Goal: Information Seeking & Learning: Learn about a topic

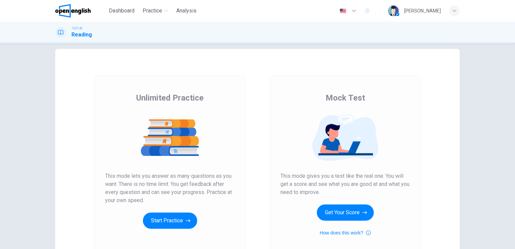
scroll to position [10, 0]
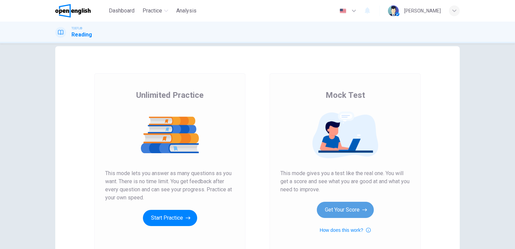
click at [341, 203] on button "Get Your Score" at bounding box center [345, 210] width 57 height 16
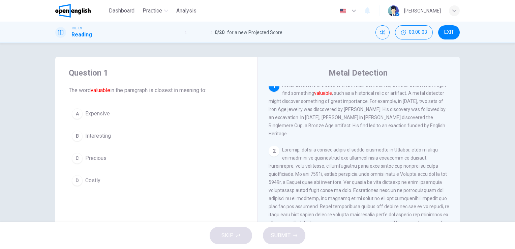
scroll to position [0, 0]
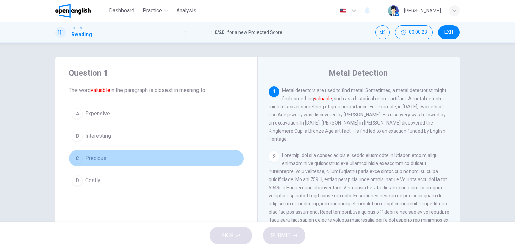
click at [76, 158] on div "C" at bounding box center [77, 158] width 11 height 11
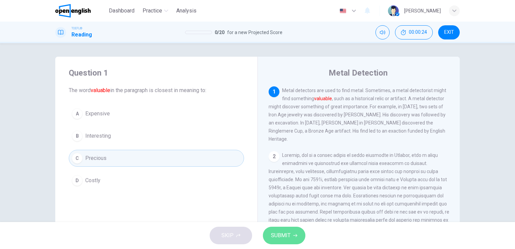
click at [275, 242] on button "SUBMIT" at bounding box center [284, 236] width 42 height 18
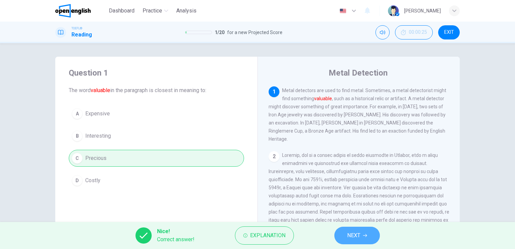
click at [351, 231] on span "NEXT" at bounding box center [353, 235] width 13 height 9
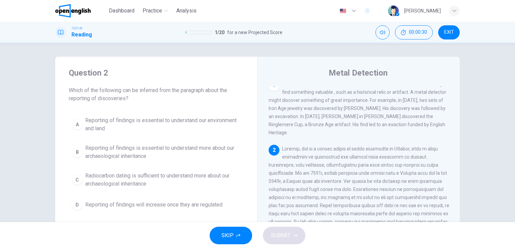
scroll to position [7, 0]
click at [316, 146] on span at bounding box center [359, 201] width 181 height 111
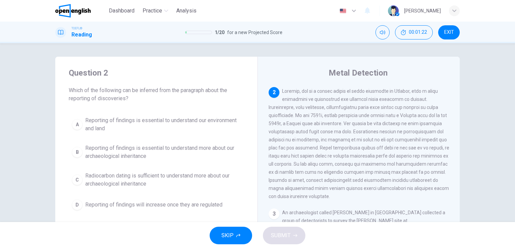
scroll to position [66, 0]
click at [352, 151] on span at bounding box center [359, 142] width 181 height 111
click at [352, 154] on div "2" at bounding box center [359, 141] width 181 height 113
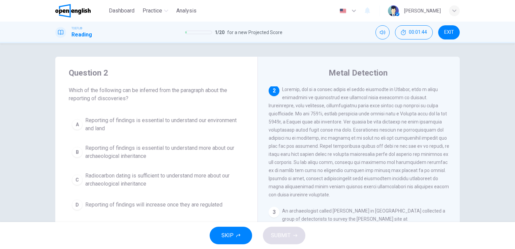
click at [352, 154] on div "2" at bounding box center [359, 141] width 181 height 113
click at [323, 150] on span at bounding box center [359, 142] width 181 height 111
click at [392, 169] on span at bounding box center [359, 142] width 181 height 111
click at [132, 97] on span "Which of the following can be inferred from the paragraph about the reporting o…" at bounding box center [156, 94] width 175 height 16
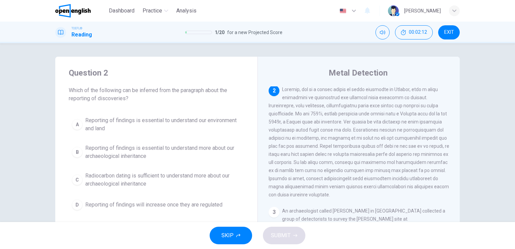
click at [132, 97] on span "Which of the following can be inferred from the paragraph about the reporting o…" at bounding box center [156, 94] width 175 height 16
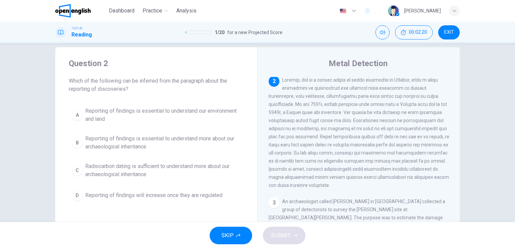
scroll to position [10, 0]
click at [139, 153] on div "A Reporting of findings is essential to understand our environment and land B R…" at bounding box center [156, 153] width 175 height 100
click at [158, 210] on div "Question 2 Which of the following can be inferred from the paragraph about the …" at bounding box center [156, 130] width 202 height 167
click at [141, 126] on div "A Reporting of findings is essential to understand our environment and land B R…" at bounding box center [156, 153] width 175 height 100
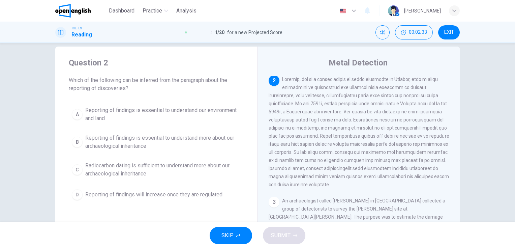
click at [141, 126] on div "A Reporting of findings is essential to understand our environment and land B R…" at bounding box center [156, 153] width 175 height 100
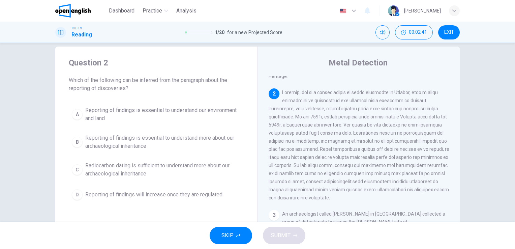
scroll to position [51, 0]
click at [133, 181] on div "A Reporting of findings is essential to understand our environment and land B R…" at bounding box center [156, 153] width 175 height 100
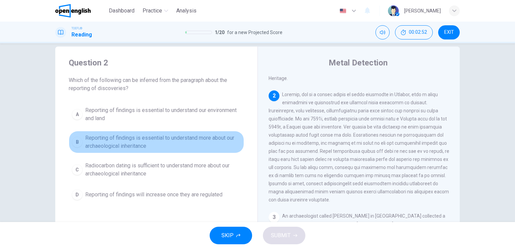
click at [88, 144] on span "Reporting of findings is essential to understand more about our archaeological …" at bounding box center [163, 142] width 156 height 16
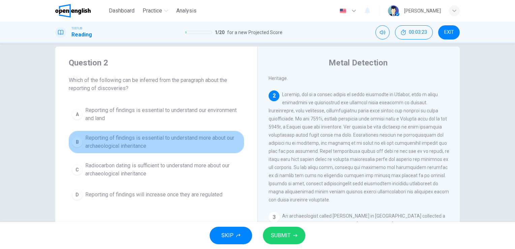
click at [108, 142] on span "Reporting of findings is essential to understand more about our archaeological …" at bounding box center [163, 142] width 156 height 16
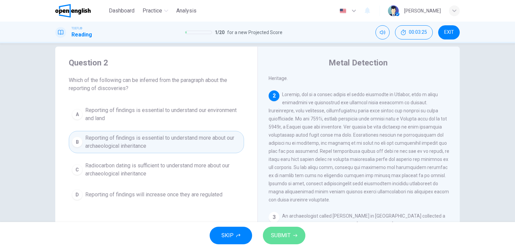
click at [271, 238] on span "SUBMIT" at bounding box center [281, 235] width 20 height 9
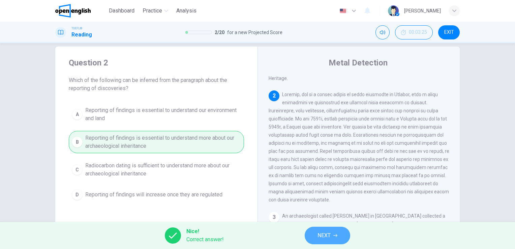
click at [329, 235] on span "NEXT" at bounding box center [324, 235] width 13 height 9
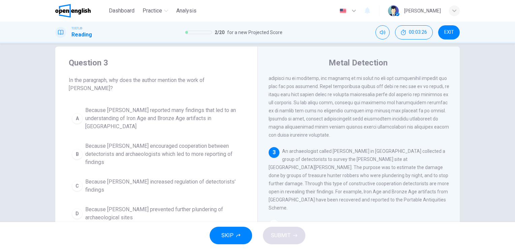
scroll to position [19, 0]
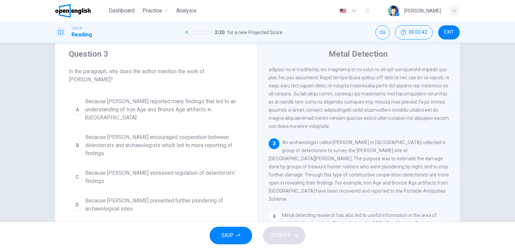
drag, startPoint x: 305, startPoint y: 147, endPoint x: 281, endPoint y: 149, distance: 24.1
click at [281, 149] on span "An archaeologist called [PERSON_NAME] in [GEOGRAPHIC_DATA] collected a group of…" at bounding box center [359, 171] width 180 height 62
drag, startPoint x: 281, startPoint y: 149, endPoint x: 304, endPoint y: 142, distance: 23.6
click at [304, 142] on div "3 An archaeologist called [PERSON_NAME] in [GEOGRAPHIC_DATA] collected a group …" at bounding box center [359, 170] width 181 height 65
click at [376, 174] on span "An archaeologist called [PERSON_NAME] in [GEOGRAPHIC_DATA] collected a group of…" at bounding box center [359, 171] width 180 height 62
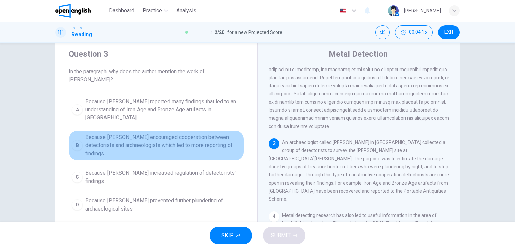
click at [117, 133] on span "Because [PERSON_NAME] encouraged cooperation between detectorists and archaeolo…" at bounding box center [163, 145] width 156 height 24
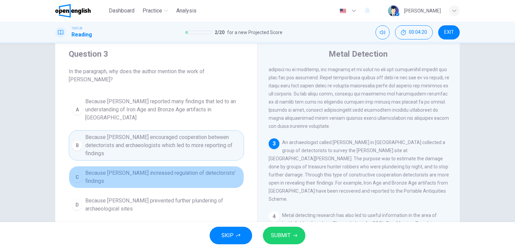
click at [121, 169] on span "Because [PERSON_NAME] increased regulation of detectorists' findings" at bounding box center [163, 177] width 156 height 16
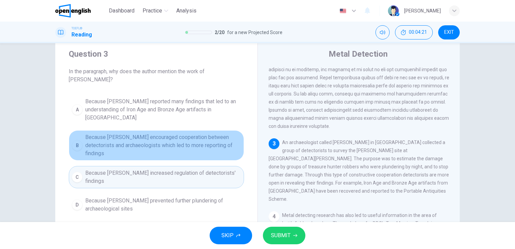
click at [129, 136] on span "Because [PERSON_NAME] encouraged cooperation between detectorists and archaeolo…" at bounding box center [163, 145] width 156 height 24
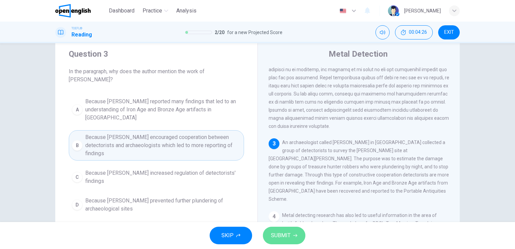
click at [276, 235] on span "SUBMIT" at bounding box center [281, 235] width 20 height 9
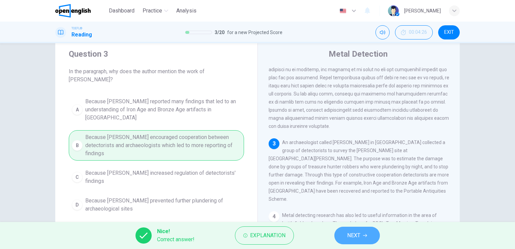
click at [354, 236] on span "NEXT" at bounding box center [353, 235] width 13 height 9
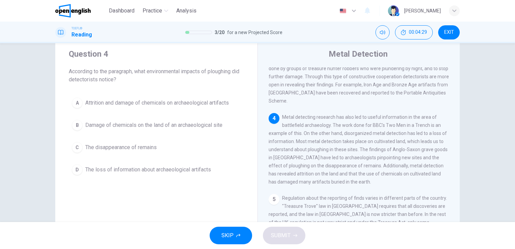
scroll to position [215, 0]
drag, startPoint x: 234, startPoint y: 72, endPoint x: 211, endPoint y: 72, distance: 22.9
click at [211, 72] on span "According to the paragraph, what environmental impacts of ploughing did detecto…" at bounding box center [156, 75] width 175 height 16
drag, startPoint x: 211, startPoint y: 72, endPoint x: 232, endPoint y: 73, distance: 20.6
click at [232, 73] on span "According to the paragraph, what environmental impacts of ploughing did detecto…" at bounding box center [156, 75] width 175 height 16
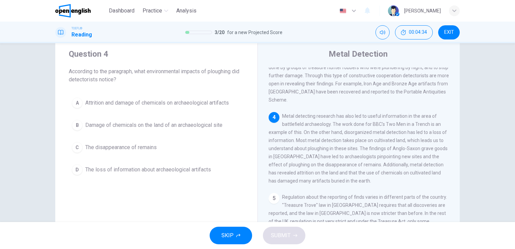
click at [232, 73] on span "According to the paragraph, what environmental impacts of ploughing did detecto…" at bounding box center [156, 75] width 175 height 16
click at [345, 163] on span "Metal detecting research has also led to useful information in the area of batt…" at bounding box center [358, 148] width 179 height 70
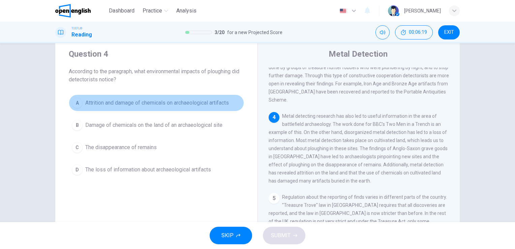
click at [108, 105] on span "Attrition and damage of chemicals on archaeological artifacts" at bounding box center [157, 103] width 144 height 8
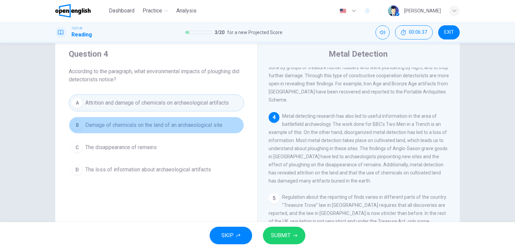
click at [143, 127] on span "Damage of chemicals on the land of an archaeological site" at bounding box center [153, 125] width 137 height 8
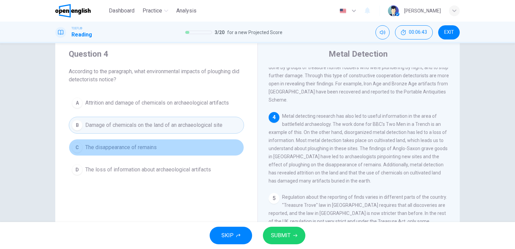
click at [164, 149] on button "C The disappearance of remains" at bounding box center [156, 147] width 175 height 17
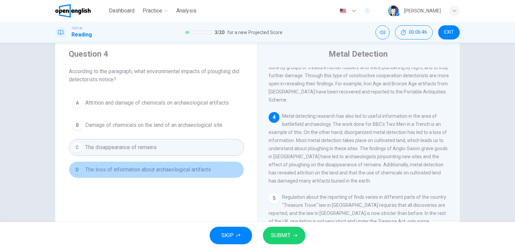
click at [163, 169] on span "The loss of information about archaeological artifacts" at bounding box center [148, 170] width 126 height 8
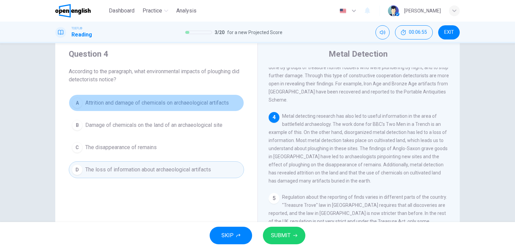
click at [159, 106] on span "Attrition and damage of chemicals on archaeological artifacts" at bounding box center [157, 103] width 144 height 8
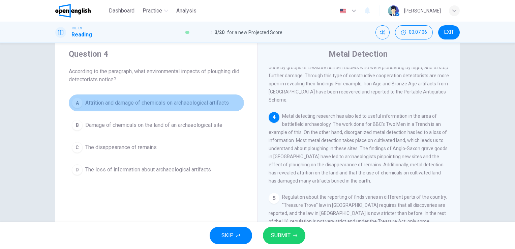
click at [174, 107] on button "A Attrition and damage of chemicals on archaeological artifacts" at bounding box center [156, 102] width 175 height 17
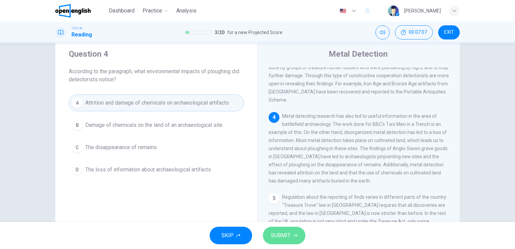
click at [285, 235] on span "SUBMIT" at bounding box center [281, 235] width 20 height 9
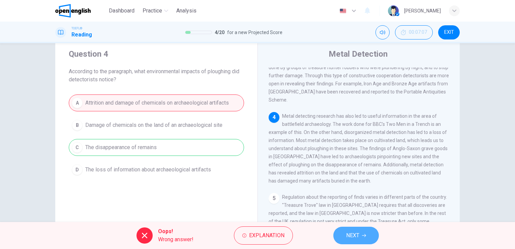
click at [347, 233] on span "NEXT" at bounding box center [352, 235] width 13 height 9
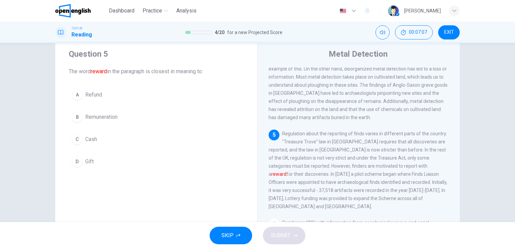
scroll to position [282, 0]
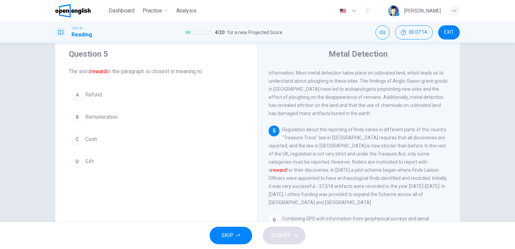
click at [108, 117] on span "Remuneration" at bounding box center [101, 117] width 32 height 8
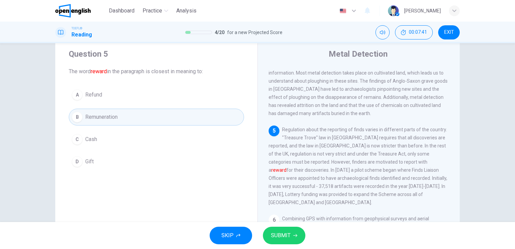
drag, startPoint x: 410, startPoint y: 151, endPoint x: 342, endPoint y: 133, distance: 70.4
click at [342, 133] on div "5 Regulation about the reporting of finds varies in different parts of the coun…" at bounding box center [359, 165] width 181 height 81
click at [326, 166] on span "Regulation about the reporting of finds varies in different parts of the countr…" at bounding box center [358, 166] width 179 height 78
click at [292, 237] on button "SUBMIT" at bounding box center [284, 236] width 42 height 18
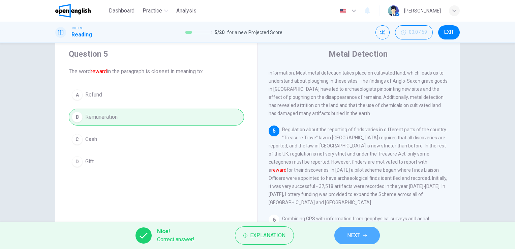
click at [346, 239] on button "NEXT" at bounding box center [358, 236] width 46 height 18
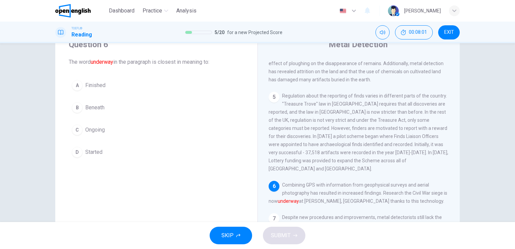
scroll to position [306, 0]
drag, startPoint x: 283, startPoint y: 172, endPoint x: 288, endPoint y: 172, distance: 5.1
click at [283, 182] on span "Combining GPS with information from geophysical surveys and aerial photography …" at bounding box center [358, 193] width 179 height 22
click at [388, 181] on div "6 Combining GPS with information from geophysical surveys and aerial photograph…" at bounding box center [359, 193] width 181 height 24
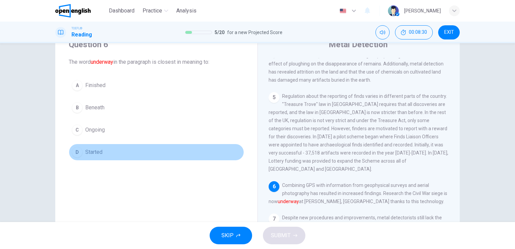
click at [82, 152] on button "D Started" at bounding box center [156, 152] width 175 height 17
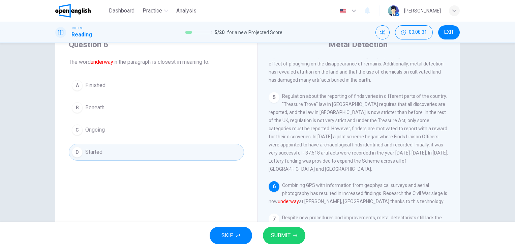
drag, startPoint x: 86, startPoint y: 138, endPoint x: 90, endPoint y: 133, distance: 6.9
click at [90, 133] on div "A Finished B Beneath C Ongoing D Started" at bounding box center [156, 119] width 175 height 84
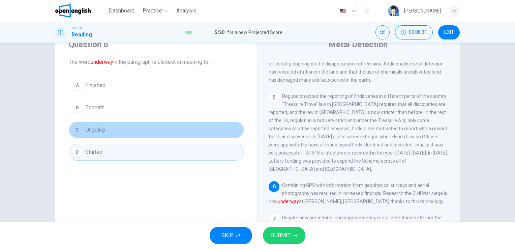
click at [90, 133] on span "Ongoing" at bounding box center [95, 130] width 20 height 8
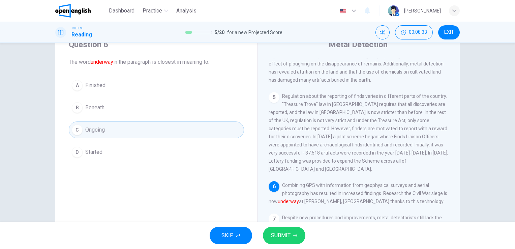
click at [141, 127] on button "C Ongoing" at bounding box center [156, 129] width 175 height 17
click at [291, 238] on button "SUBMIT" at bounding box center [284, 236] width 42 height 18
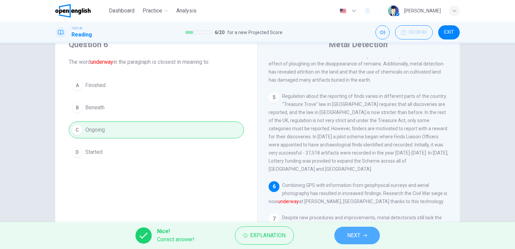
click at [352, 238] on span "NEXT" at bounding box center [353, 235] width 13 height 9
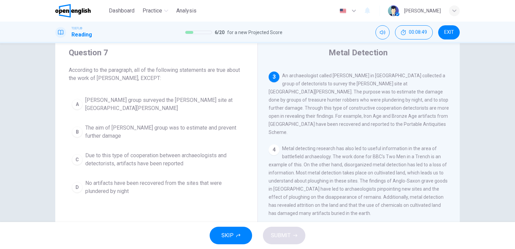
scroll to position [181, 0]
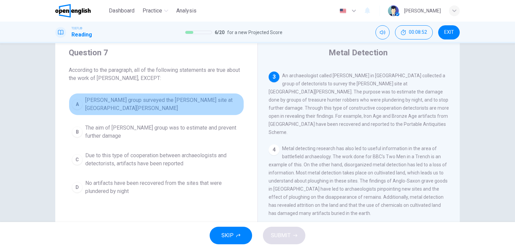
click at [123, 112] on span "[PERSON_NAME] group surveyed the [PERSON_NAME] site at [GEOGRAPHIC_DATA][PERSON…" at bounding box center [163, 104] width 156 height 16
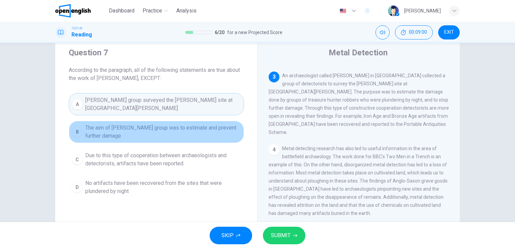
click at [142, 141] on button "B The aim of [PERSON_NAME] group was to estimate and prevent further damage" at bounding box center [156, 132] width 175 height 22
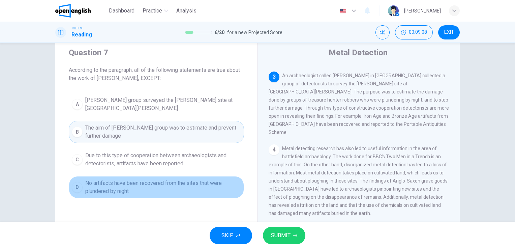
click at [143, 195] on button "D No artifacts have been recovered from the sites that were plundered by night" at bounding box center [156, 187] width 175 height 22
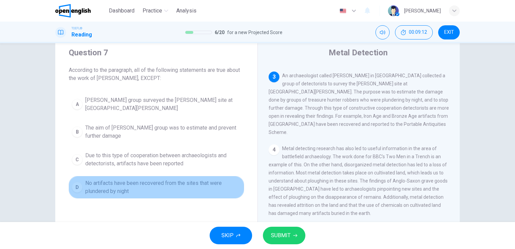
click at [211, 183] on span "No artifacts have been recovered from the sites that were plundered by night" at bounding box center [163, 187] width 156 height 16
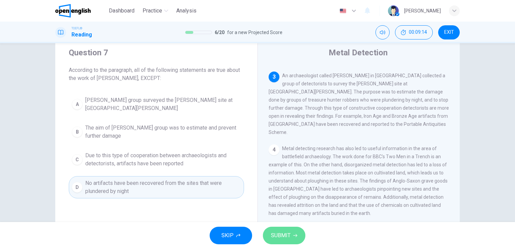
click at [280, 231] on span "SUBMIT" at bounding box center [281, 235] width 20 height 9
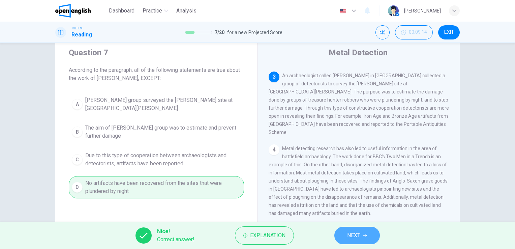
click at [360, 234] on span "NEXT" at bounding box center [353, 235] width 13 height 9
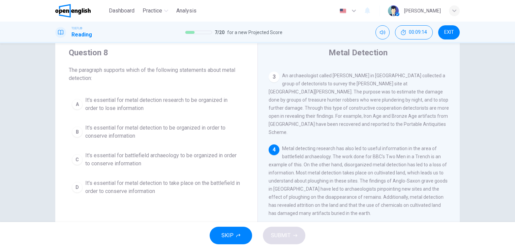
scroll to position [199, 0]
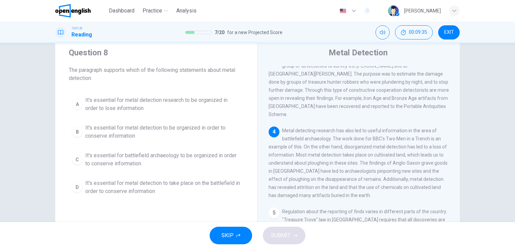
click at [119, 84] on div "Question 8 The paragraph supports which of the following statements about metal…" at bounding box center [156, 122] width 202 height 173
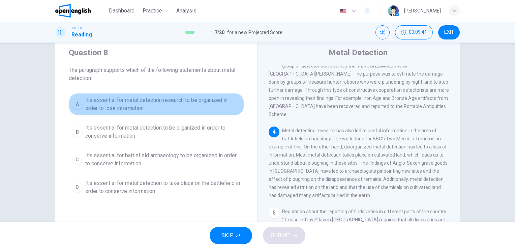
click at [123, 103] on span "It's essential for metal detection research to be organized in order to lose in…" at bounding box center [163, 104] width 156 height 16
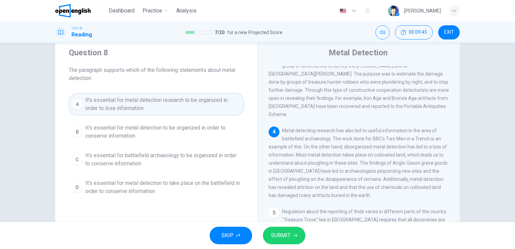
click at [235, 79] on span "The paragraph supports which of the following statements about metal detection:" at bounding box center [156, 74] width 175 height 16
click at [282, 235] on span "SUBMIT" at bounding box center [281, 235] width 20 height 9
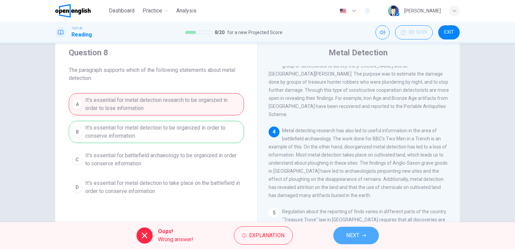
click at [355, 238] on span "NEXT" at bounding box center [352, 235] width 13 height 9
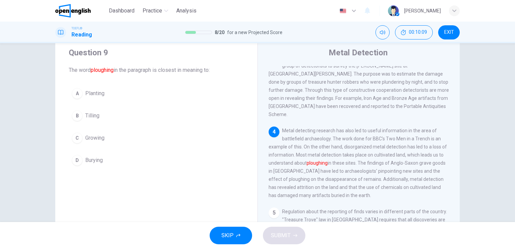
scroll to position [250, 0]
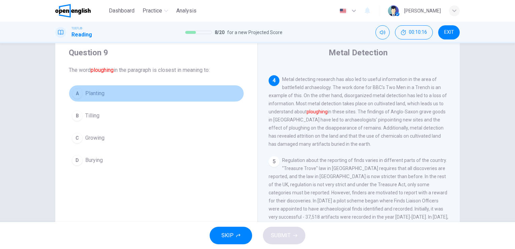
click at [82, 93] on button "A Planting" at bounding box center [156, 93] width 175 height 17
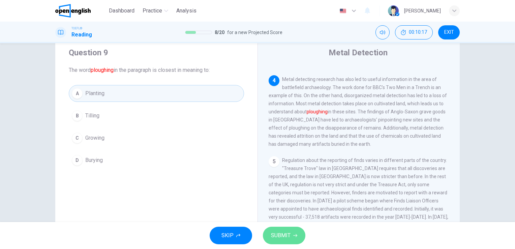
click at [281, 236] on span "SUBMIT" at bounding box center [281, 235] width 20 height 9
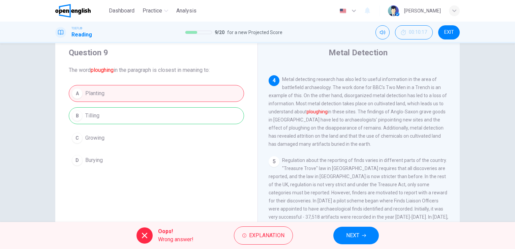
drag, startPoint x: 98, startPoint y: 118, endPoint x: 286, endPoint y: -19, distance: 232.0
click at [286, 0] on html "This site uses cookies, as explained in our Privacy Policy . If you agree to th…" at bounding box center [257, 124] width 515 height 249
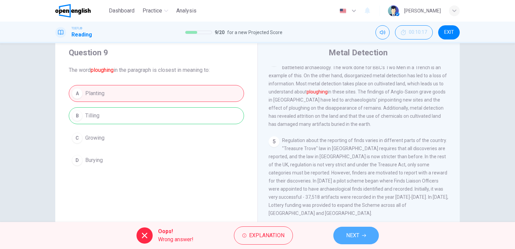
click at [358, 230] on button "NEXT" at bounding box center [357, 236] width 46 height 18
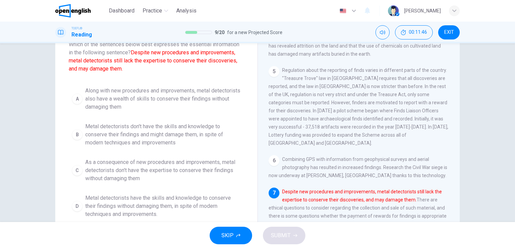
scroll to position [50, 0]
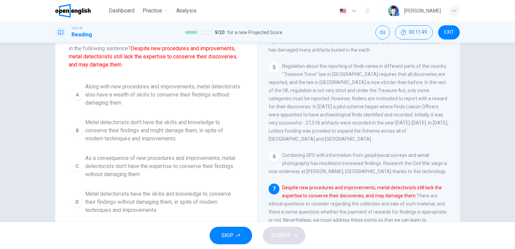
click at [247, 126] on div "Question 10 Which of the sentences below best expresses the essential informati…" at bounding box center [156, 117] width 202 height 221
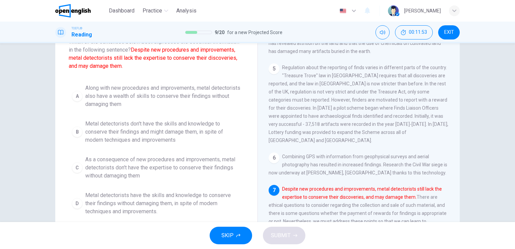
scroll to position [49, 0]
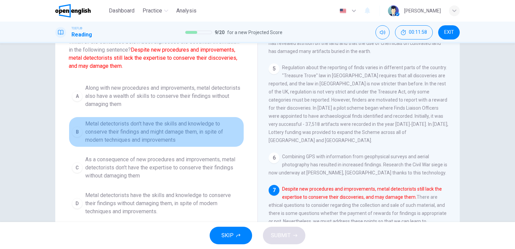
click at [158, 135] on span "Metal detectorists don't have the skills and knowledge to conserve their findin…" at bounding box center [163, 132] width 156 height 24
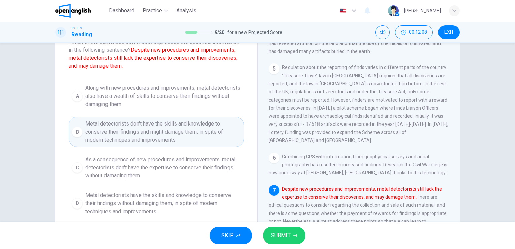
click at [286, 239] on span "SUBMIT" at bounding box center [281, 235] width 20 height 9
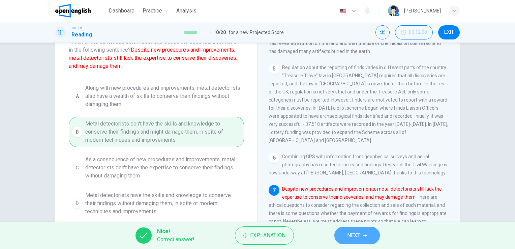
click at [360, 240] on span "NEXT" at bounding box center [353, 235] width 13 height 9
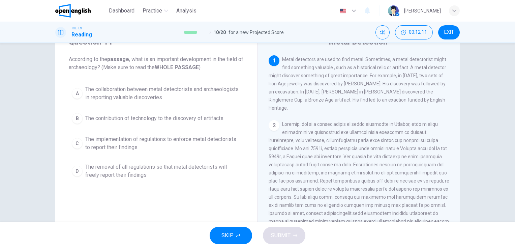
scroll to position [32, 0]
click at [114, 93] on span "The collaboration between metal detectorists and archaeologists in reporting va…" at bounding box center [163, 92] width 156 height 16
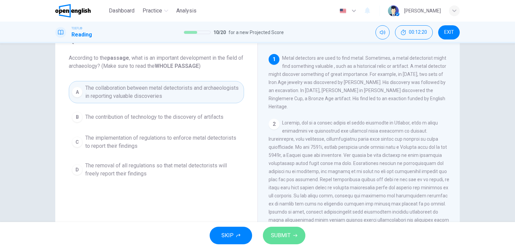
click at [288, 240] on button "SUBMIT" at bounding box center [284, 236] width 42 height 18
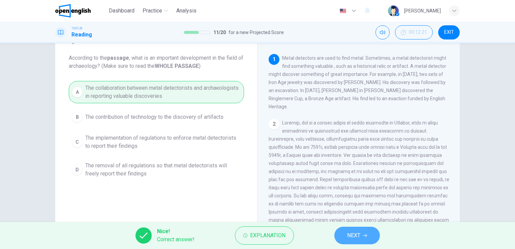
click at [362, 234] on button "NEXT" at bounding box center [358, 236] width 46 height 18
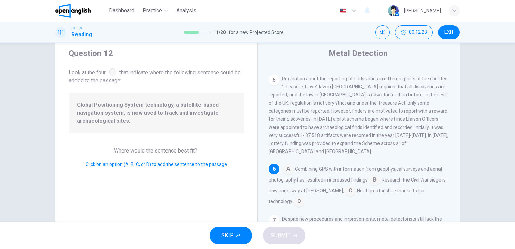
scroll to position [20, 0]
click at [283, 164] on input at bounding box center [288, 169] width 11 height 11
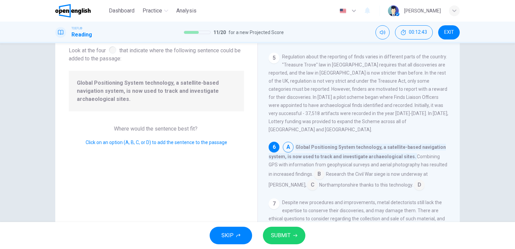
scroll to position [42, 0]
click at [297, 233] on icon "button" at bounding box center [295, 235] width 4 height 4
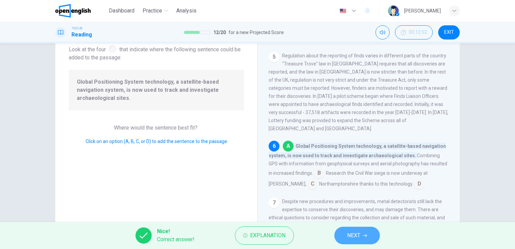
click at [354, 242] on button "NEXT" at bounding box center [358, 236] width 46 height 18
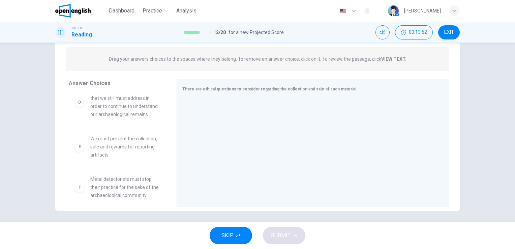
scroll to position [150, 0]
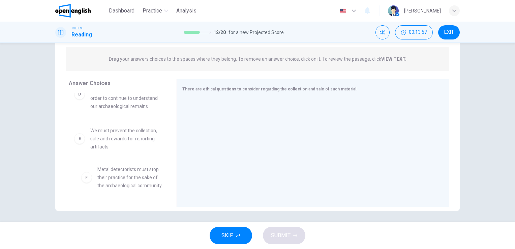
drag, startPoint x: 104, startPoint y: 182, endPoint x: 115, endPoint y: 180, distance: 10.6
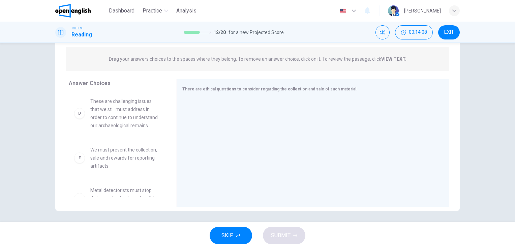
scroll to position [130, 0]
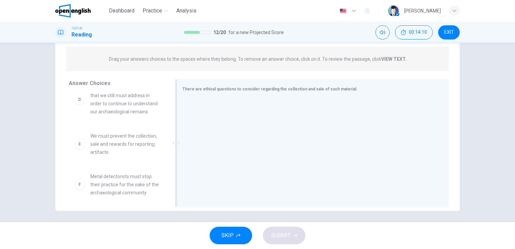
drag, startPoint x: 125, startPoint y: 190, endPoint x: 242, endPoint y: 156, distance: 121.9
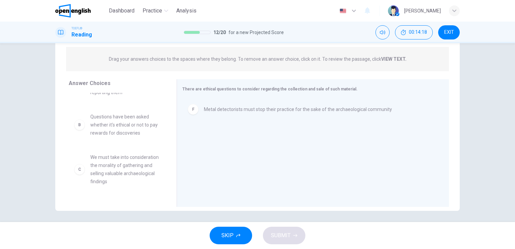
scroll to position [0, 0]
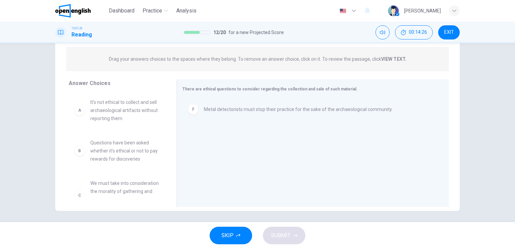
click at [125, 132] on div "A It's not ethical to collect and sell archaeological artifacts without reporti…" at bounding box center [117, 145] width 97 height 104
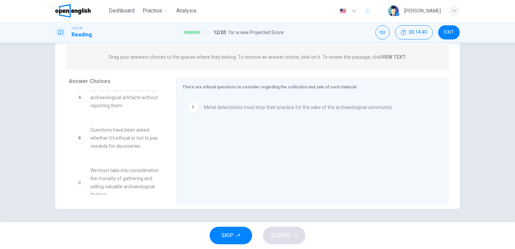
scroll to position [109, 0]
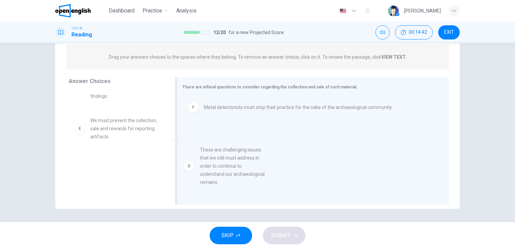
drag, startPoint x: 127, startPoint y: 139, endPoint x: 245, endPoint y: 170, distance: 122.4
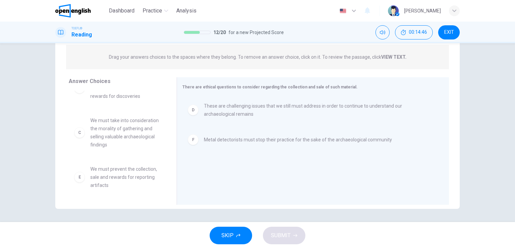
scroll to position [0, 0]
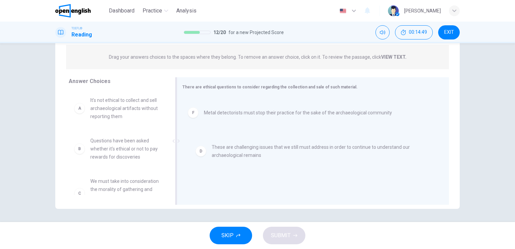
drag, startPoint x: 205, startPoint y: 108, endPoint x: 218, endPoint y: 152, distance: 45.8
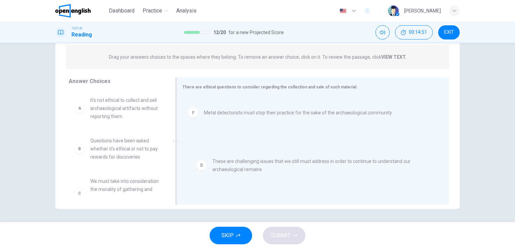
drag, startPoint x: 195, startPoint y: 109, endPoint x: 208, endPoint y: 168, distance: 59.7
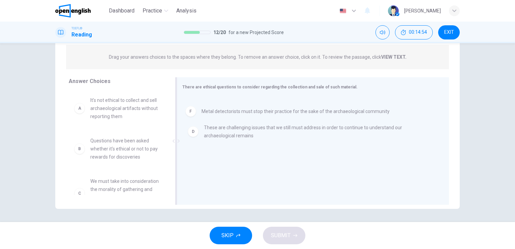
drag, startPoint x: 193, startPoint y: 138, endPoint x: 196, endPoint y: 96, distance: 41.9
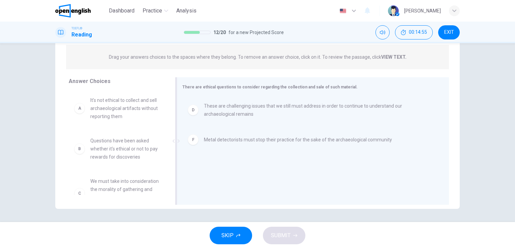
click at [192, 109] on div "D" at bounding box center [193, 110] width 11 height 11
click at [194, 108] on div "F" at bounding box center [193, 107] width 11 height 11
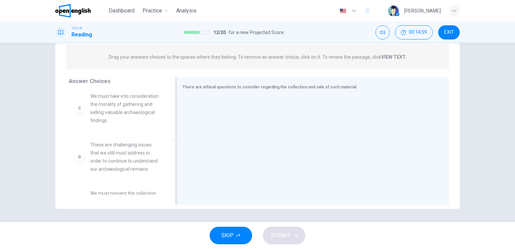
scroll to position [84, 0]
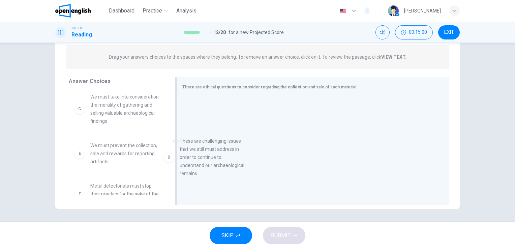
drag, startPoint x: 113, startPoint y: 158, endPoint x: 232, endPoint y: 147, distance: 119.2
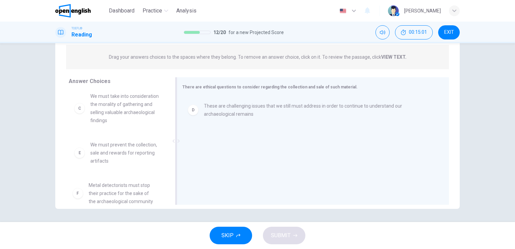
drag, startPoint x: 130, startPoint y: 187, endPoint x: 272, endPoint y: 167, distance: 144.1
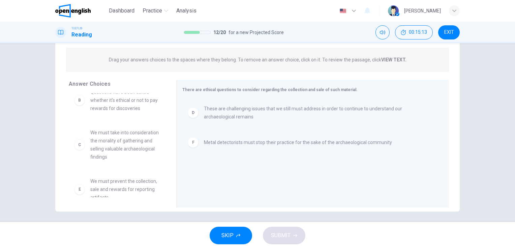
scroll to position [81, 0]
click at [123, 154] on span "We must take into consideration the morality of gathering and selling valuable …" at bounding box center [125, 143] width 70 height 32
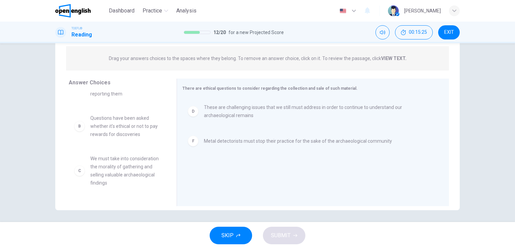
scroll to position [0, 0]
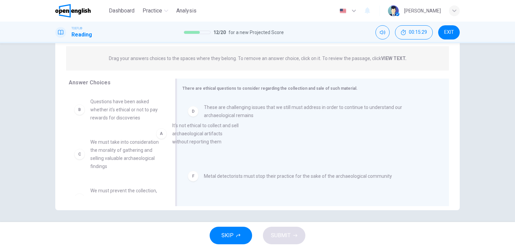
drag, startPoint x: 133, startPoint y: 113, endPoint x: 226, endPoint y: 145, distance: 98.3
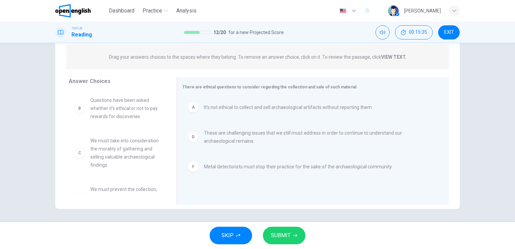
click at [130, 165] on span "We must take into consideration the morality of gathering and selling valuable …" at bounding box center [125, 153] width 70 height 32
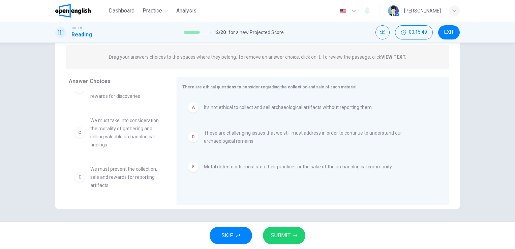
click at [149, 147] on span "We must take into consideration the morality of gathering and selling valuable …" at bounding box center [125, 132] width 70 height 32
click at [280, 237] on span "SUBMIT" at bounding box center [281, 235] width 20 height 9
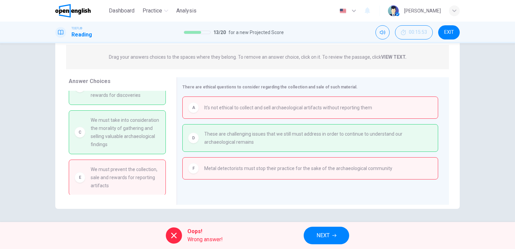
scroll to position [0, 0]
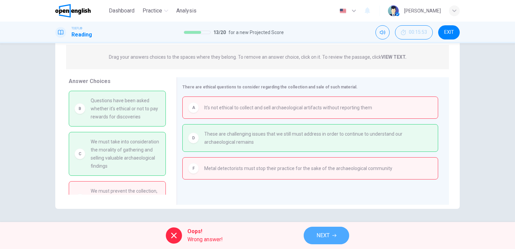
click at [318, 235] on span "NEXT" at bounding box center [323, 235] width 13 height 9
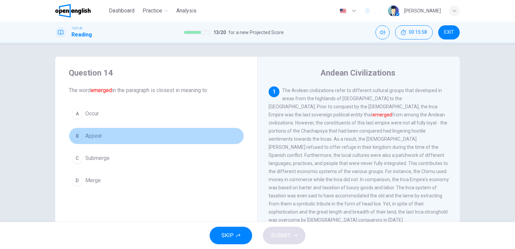
click at [79, 137] on div "B" at bounding box center [77, 136] width 11 height 11
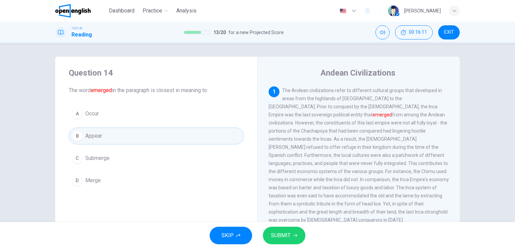
click at [364, 99] on span "The Andean civilizations refer to different cultural groups that developed in a…" at bounding box center [359, 155] width 180 height 135
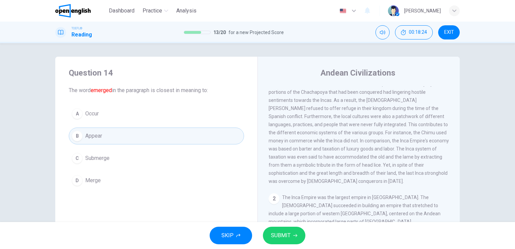
scroll to position [13, 0]
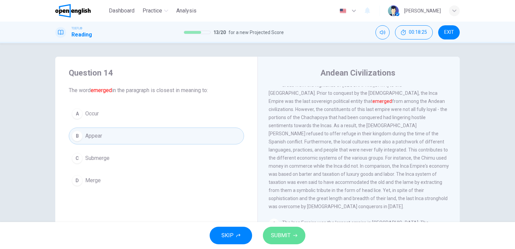
click at [297, 243] on button "SUBMIT" at bounding box center [284, 236] width 42 height 18
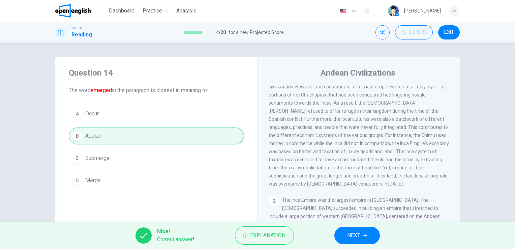
scroll to position [36, 0]
click at [363, 229] on button "NEXT" at bounding box center [358, 236] width 46 height 18
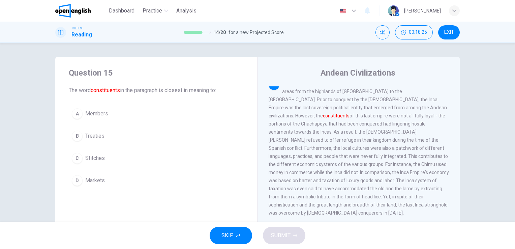
scroll to position [0, 0]
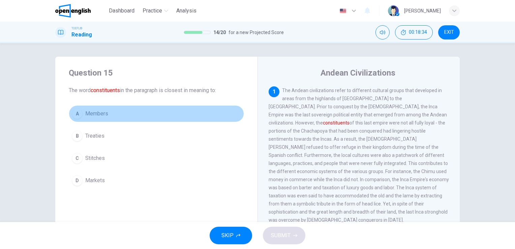
click at [109, 116] on button "A Members" at bounding box center [156, 113] width 175 height 17
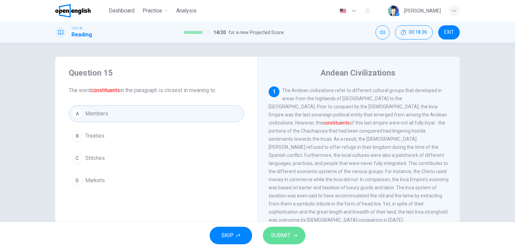
click at [273, 237] on span "SUBMIT" at bounding box center [281, 235] width 20 height 9
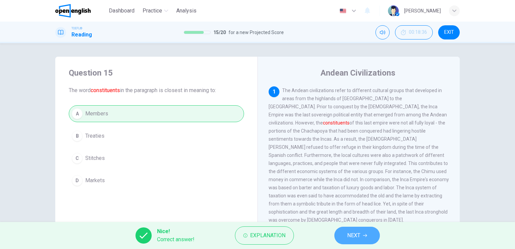
click at [352, 231] on span "NEXT" at bounding box center [353, 235] width 13 height 9
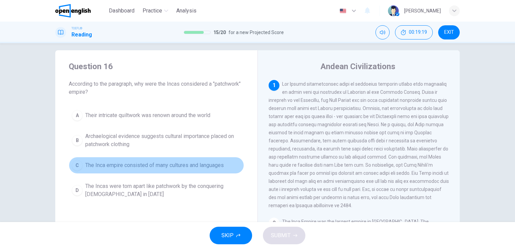
click at [115, 172] on button "C The Inca empire consisted of many cultures and languages" at bounding box center [156, 165] width 175 height 17
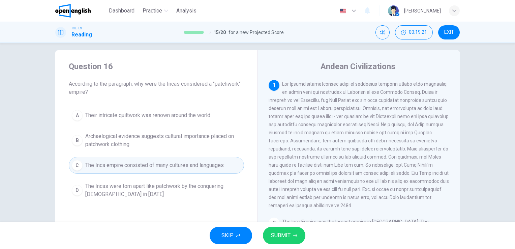
click at [276, 235] on span "SUBMIT" at bounding box center [281, 235] width 20 height 9
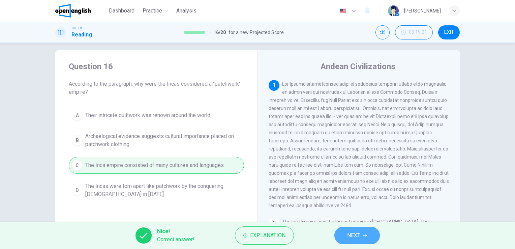
click at [355, 229] on button "NEXT" at bounding box center [358, 236] width 46 height 18
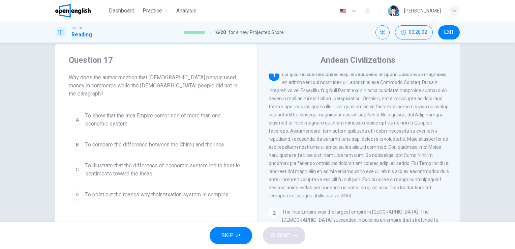
scroll to position [13, 0]
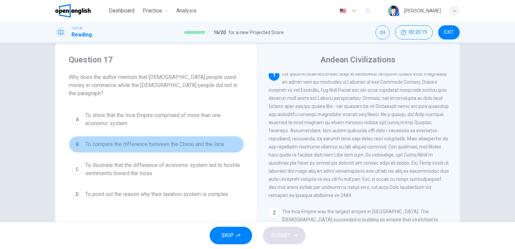
click at [105, 140] on span "To compare the difference between the Chimu and the Inca" at bounding box center [154, 144] width 139 height 8
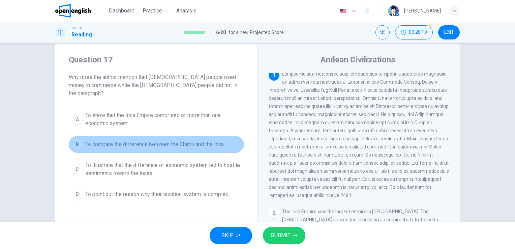
click at [105, 140] on span "To compare the difference between the Chimu and the Inca" at bounding box center [154, 144] width 139 height 8
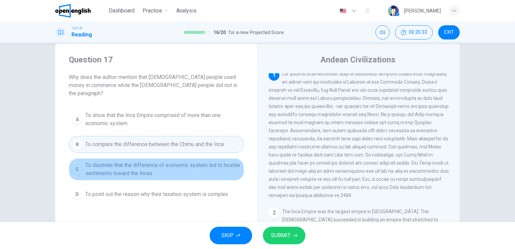
click at [104, 162] on span "To illustrate that the difference of economic system led to hostile sentiments …" at bounding box center [163, 169] width 156 height 16
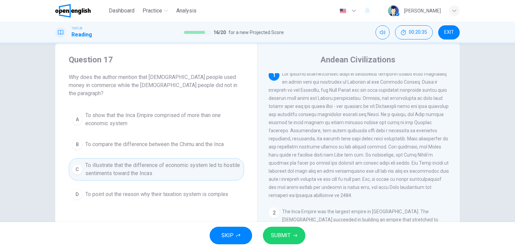
click at [282, 233] on span "SUBMIT" at bounding box center [281, 235] width 20 height 9
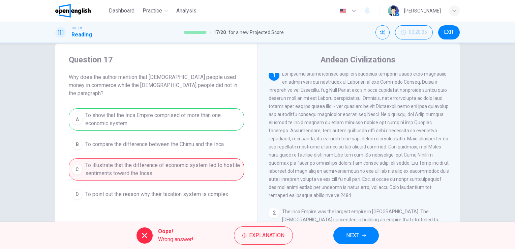
click at [360, 236] on span "NEXT" at bounding box center [352, 235] width 13 height 9
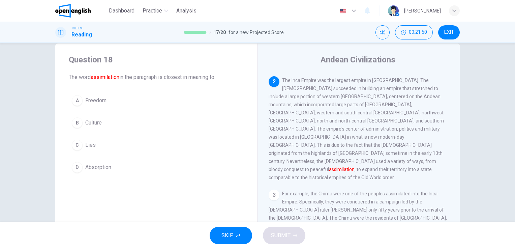
scroll to position [135, 0]
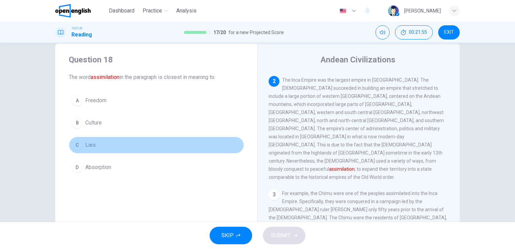
click at [95, 144] on button "C Lies" at bounding box center [156, 145] width 175 height 17
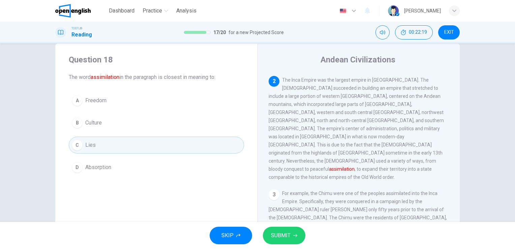
click at [116, 168] on button "D Absorption" at bounding box center [156, 167] width 175 height 17
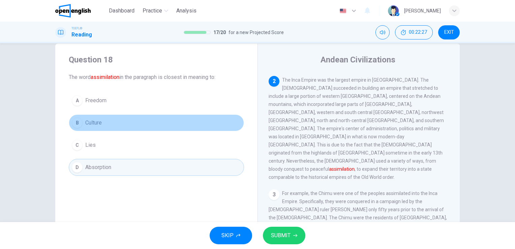
click at [108, 123] on button "B Culture" at bounding box center [156, 122] width 175 height 17
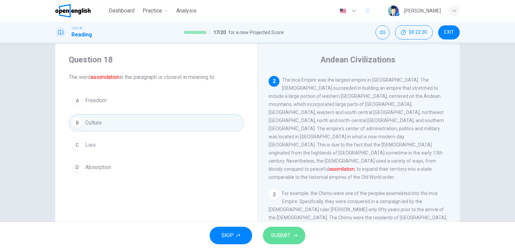
click at [278, 235] on span "SUBMIT" at bounding box center [281, 235] width 20 height 9
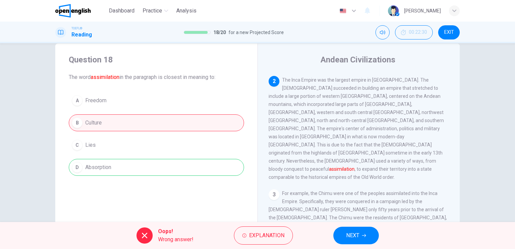
drag, startPoint x: 112, startPoint y: 172, endPoint x: 130, endPoint y: 78, distance: 96.2
click at [130, 78] on div "Question 18 The word assimilation in the paragraph is closest in meaning to: A …" at bounding box center [156, 115] width 202 height 143
click at [360, 231] on span "NEXT" at bounding box center [352, 235] width 13 height 9
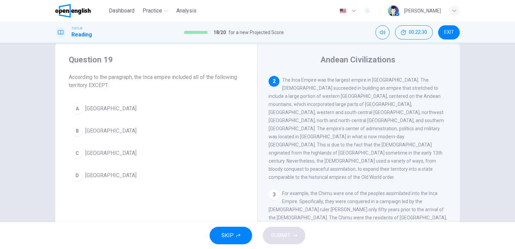
scroll to position [142, 0]
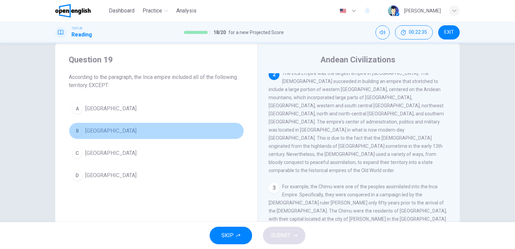
click at [81, 127] on button "B [GEOGRAPHIC_DATA]" at bounding box center [156, 130] width 175 height 17
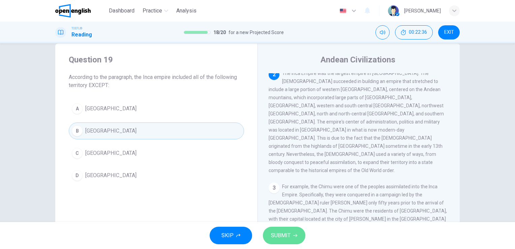
click at [286, 234] on span "SUBMIT" at bounding box center [281, 235] width 20 height 9
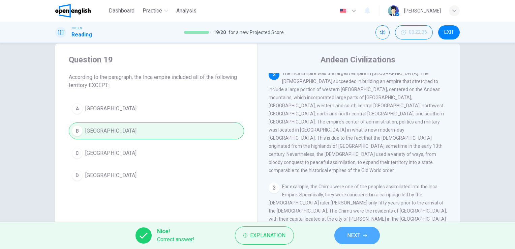
click at [351, 230] on button "NEXT" at bounding box center [358, 236] width 46 height 18
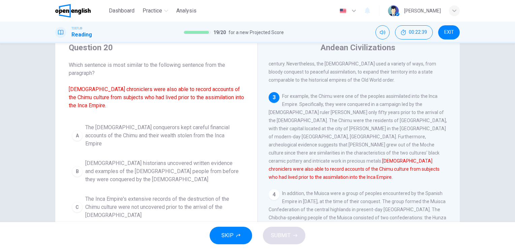
scroll to position [29, 0]
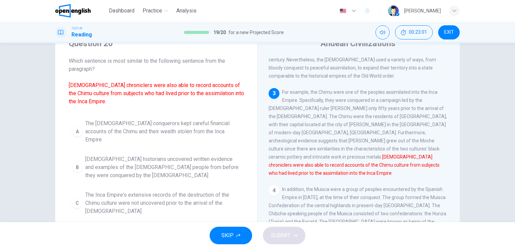
click at [301, 97] on span "For example, the Chimu were one of the peoples assimilated into the Inca Empire…" at bounding box center [358, 132] width 178 height 86
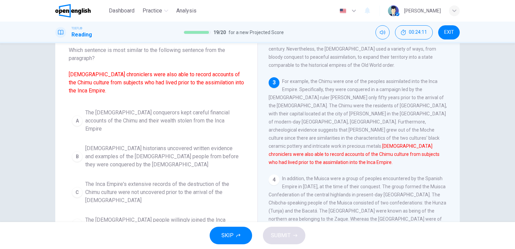
scroll to position [39, 0]
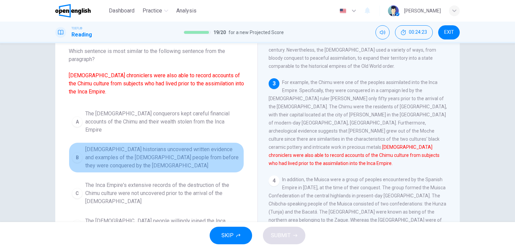
click at [117, 145] on span "[DEMOGRAPHIC_DATA] historians uncovered written evidence and examples of the [D…" at bounding box center [163, 157] width 156 height 24
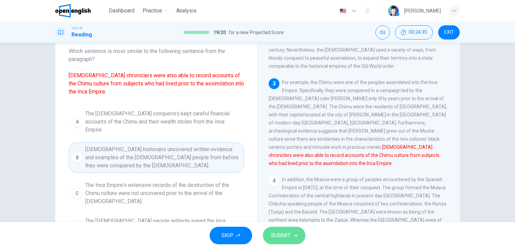
click at [286, 237] on span "SUBMIT" at bounding box center [281, 235] width 20 height 9
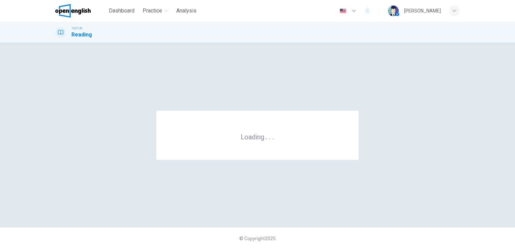
scroll to position [0, 0]
